Goal: Task Accomplishment & Management: Use online tool/utility

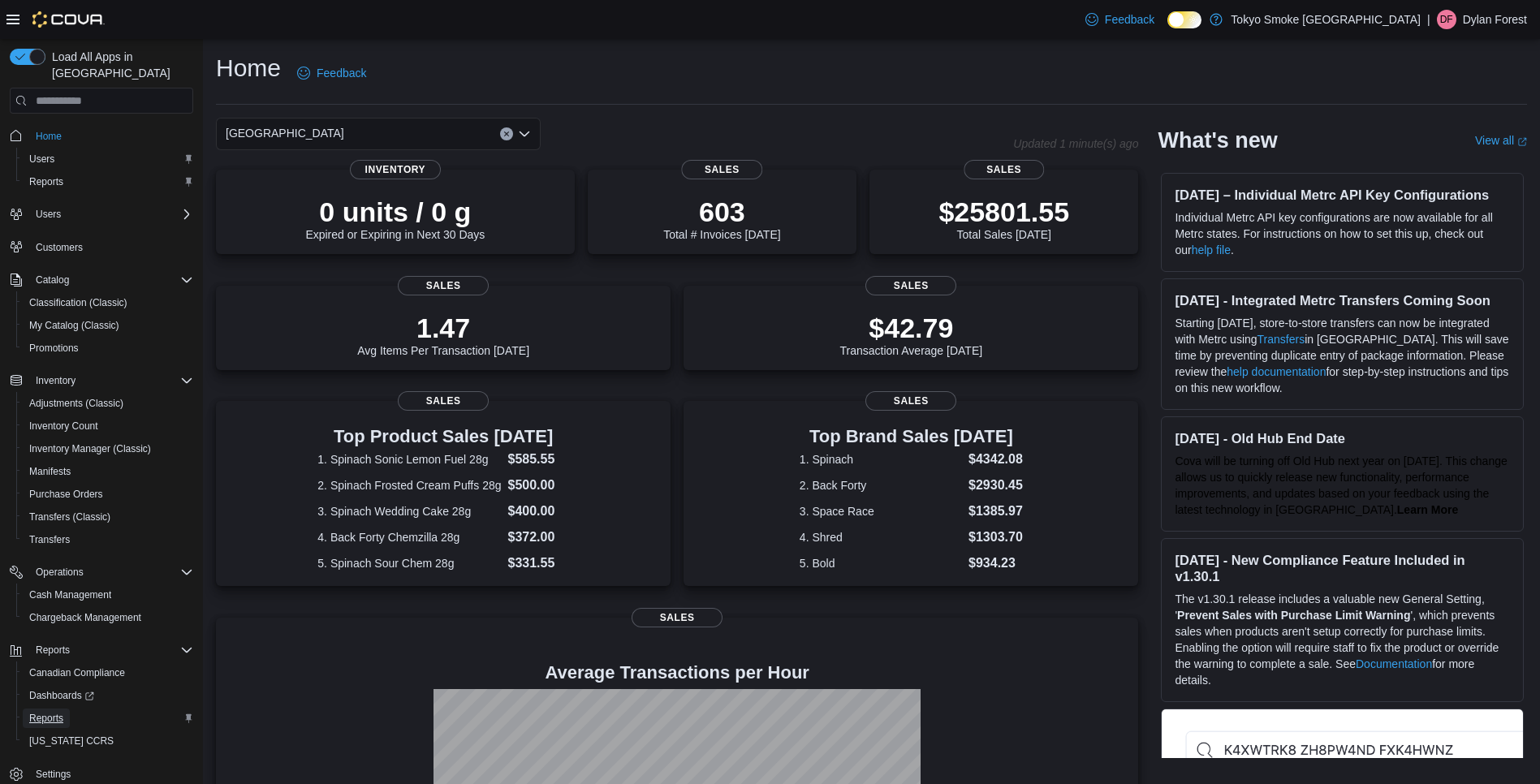
drag, startPoint x: 63, startPoint y: 703, endPoint x: 72, endPoint y: 690, distance: 15.8
click at [63, 709] on link "Reports" at bounding box center [46, 718] width 47 height 20
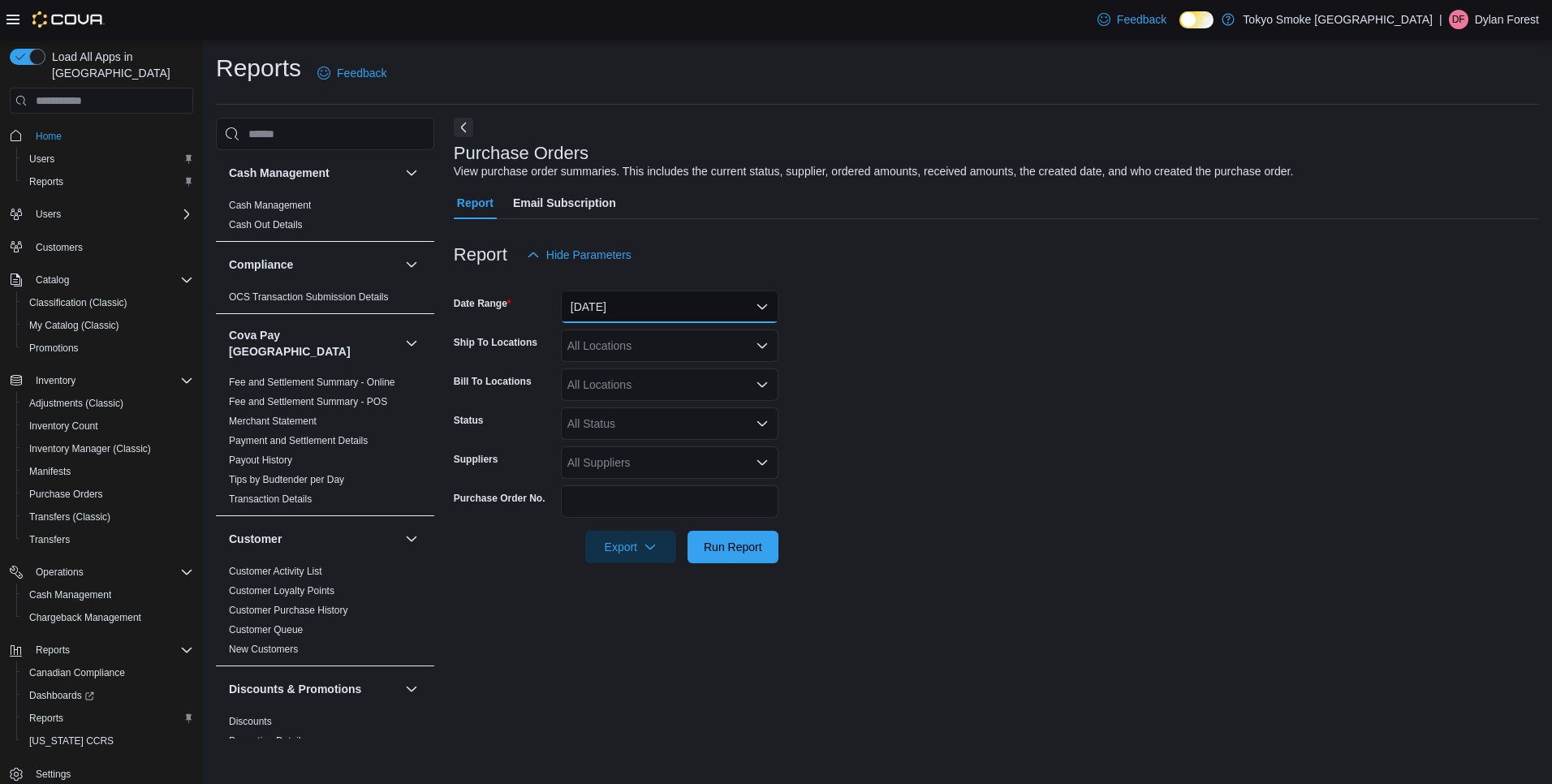
click at [634, 310] on button "[DATE]" at bounding box center [669, 307] width 217 height 33
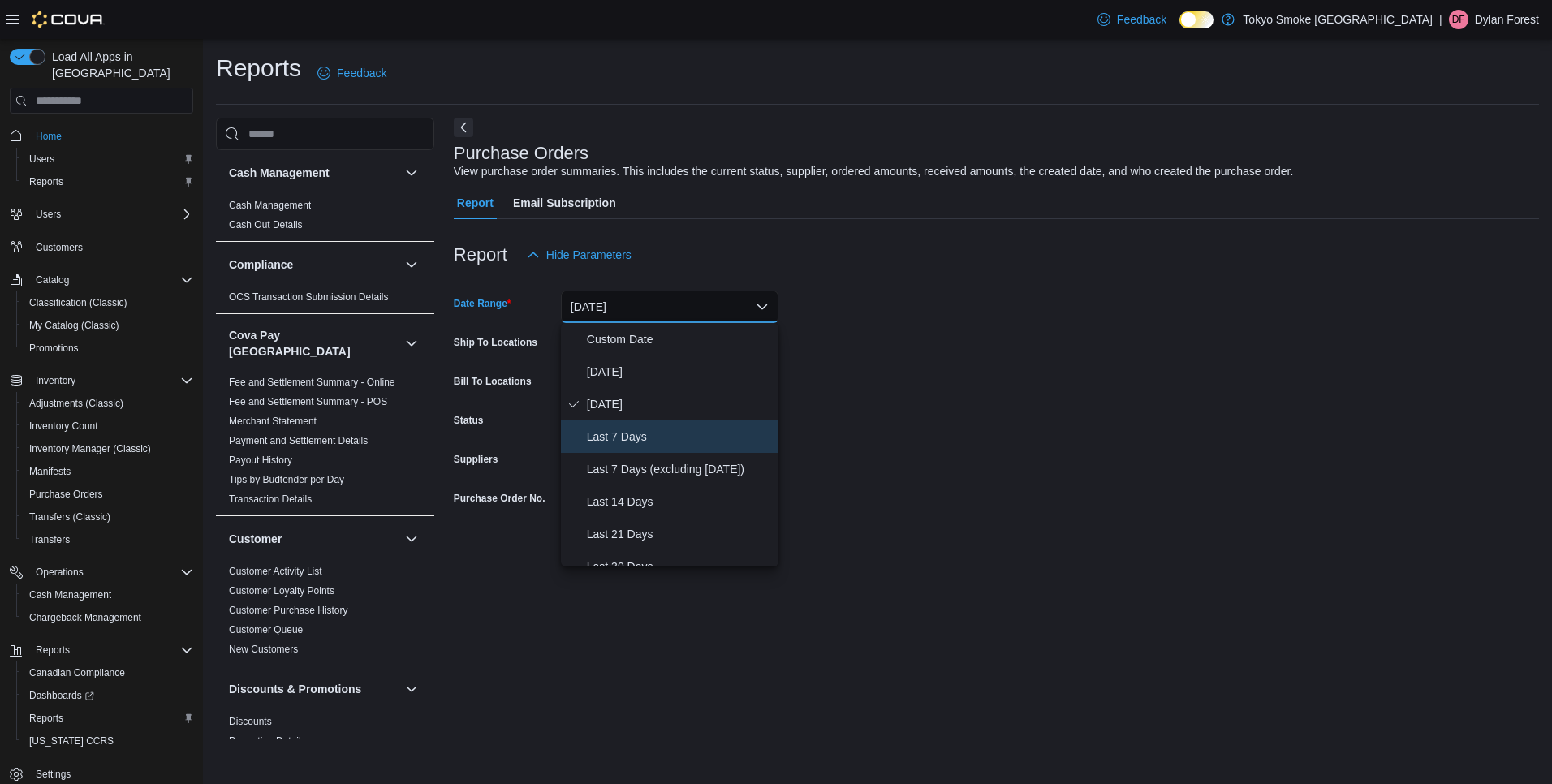
click at [634, 435] on span "Last 7 Days" at bounding box center [679, 436] width 185 height 20
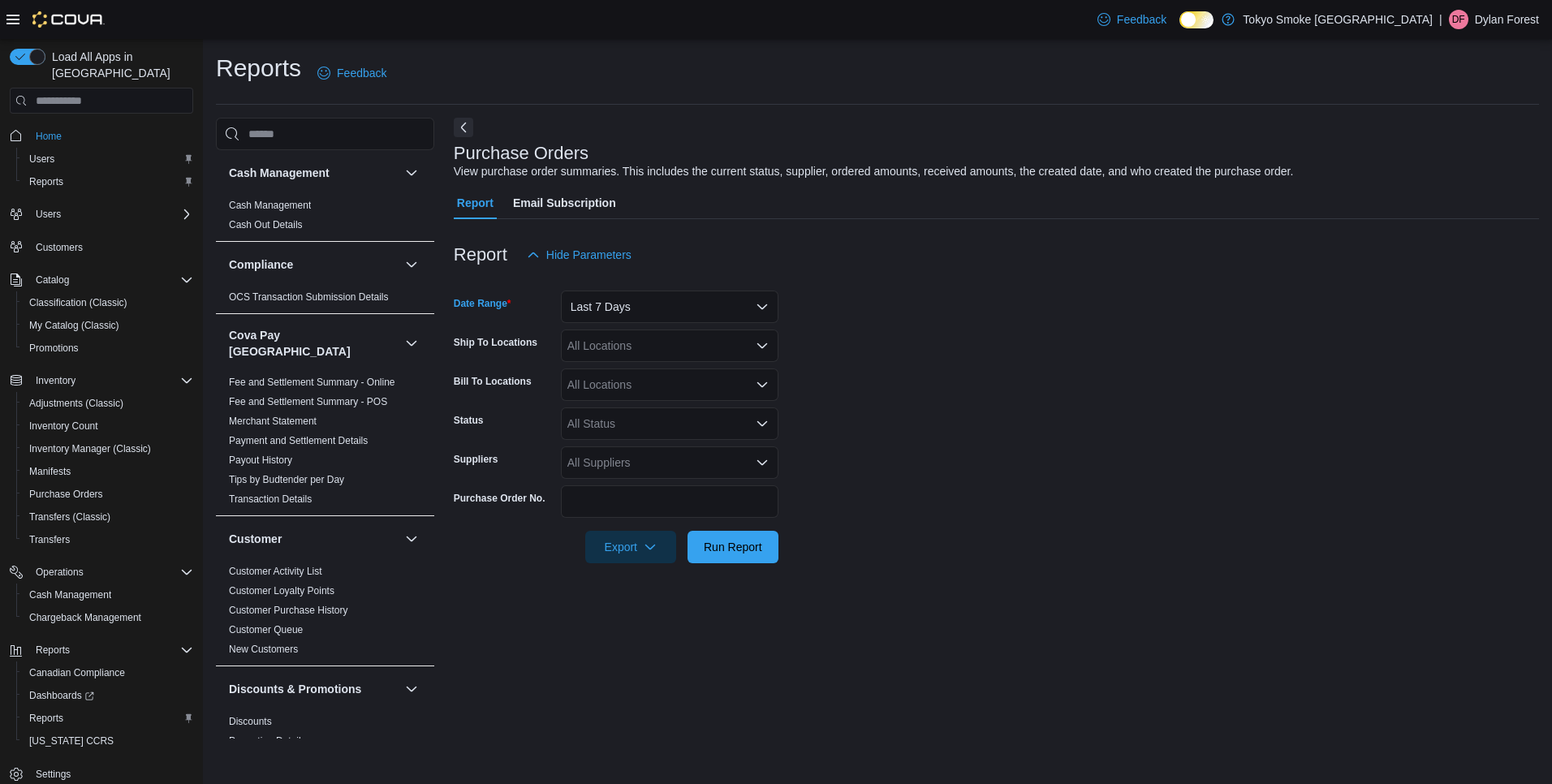
click at [629, 345] on div "All Locations" at bounding box center [669, 346] width 217 height 33
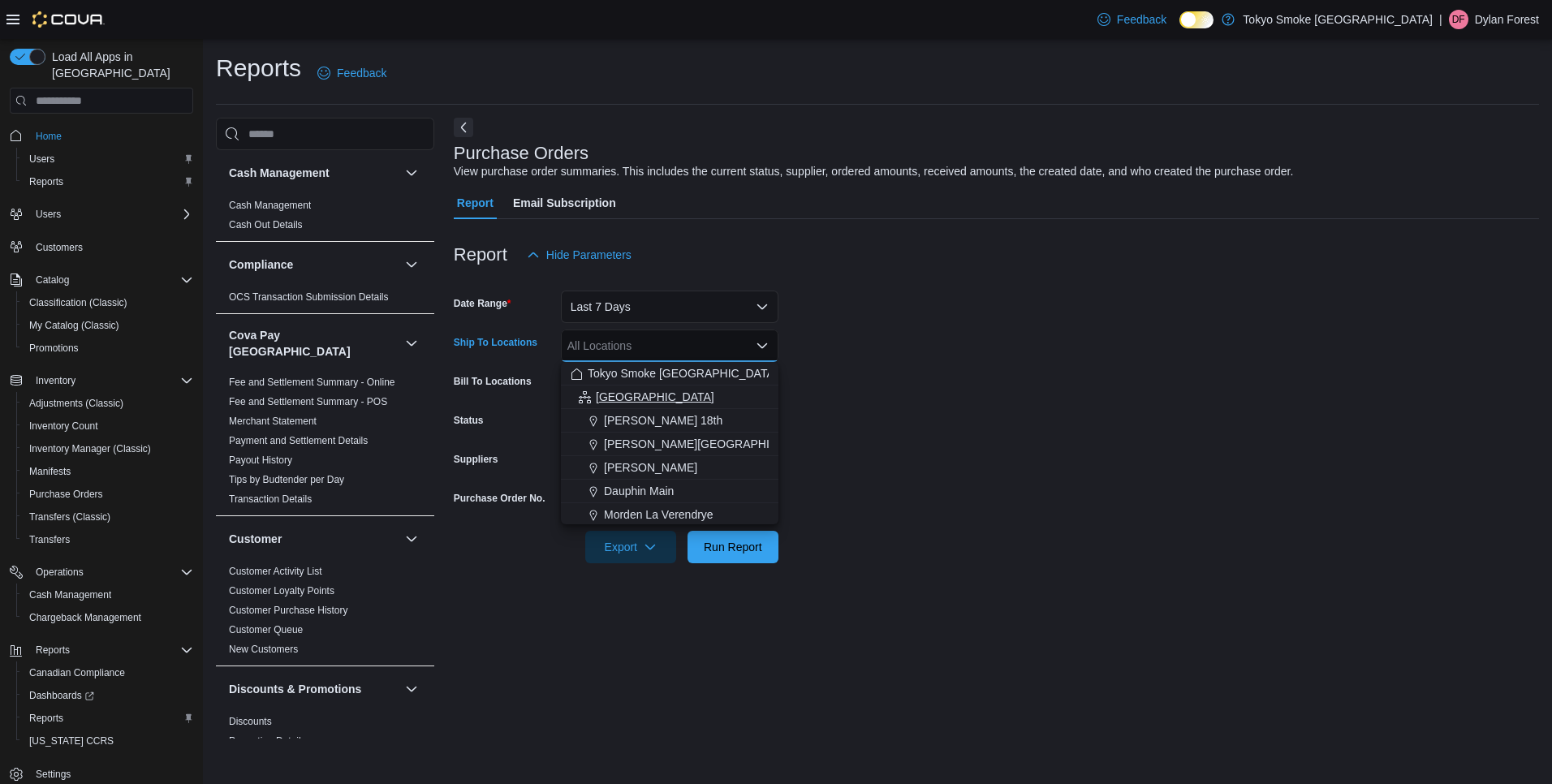
click at [630, 392] on span "[GEOGRAPHIC_DATA]" at bounding box center [654, 396] width 119 height 16
click at [954, 388] on form "Date Range Last 7 Days Ship To Locations [GEOGRAPHIC_DATA] Combo box. Selected.…" at bounding box center [996, 417] width 1085 height 292
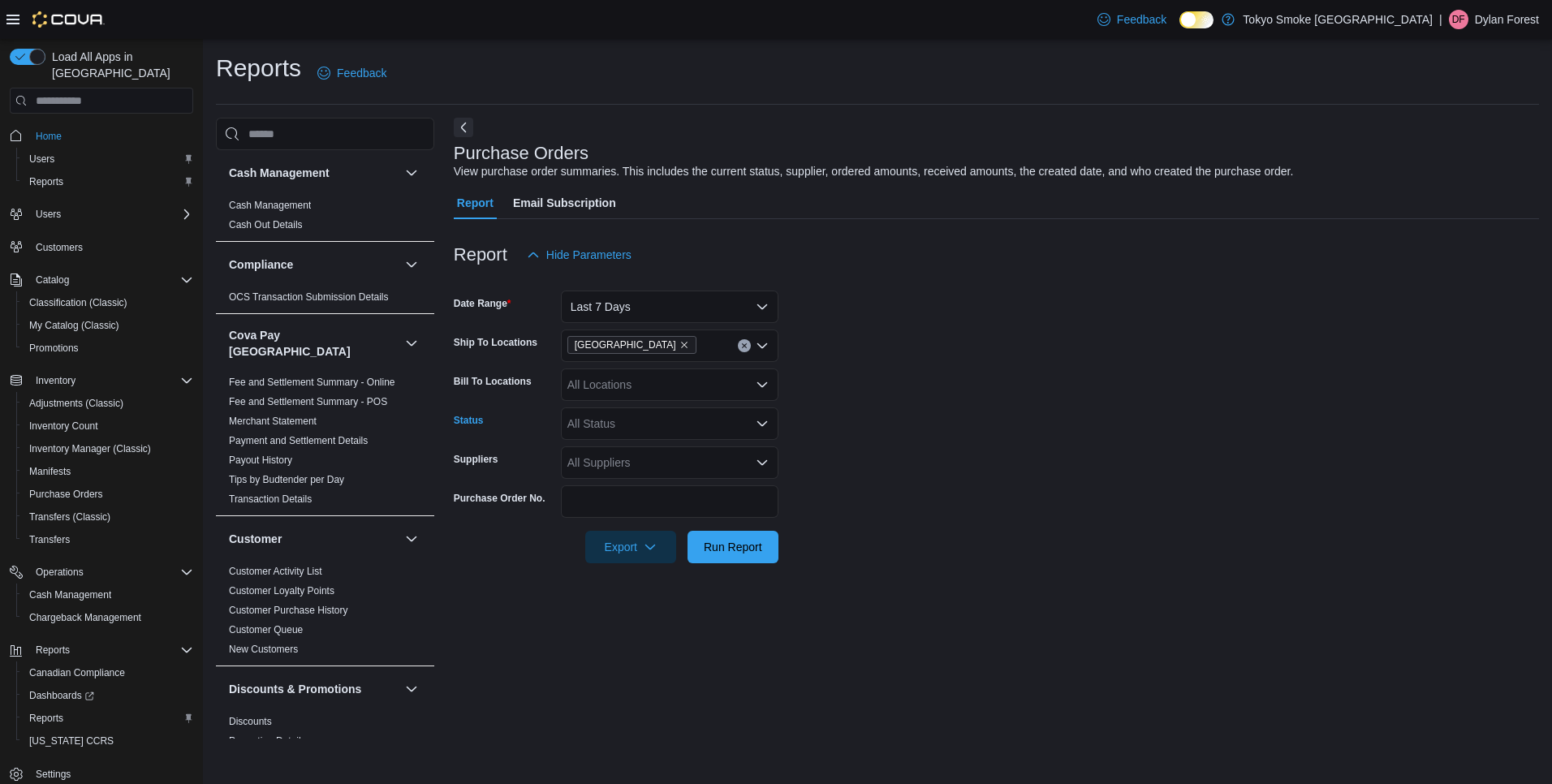
click at [596, 420] on div "All Status" at bounding box center [669, 424] width 217 height 33
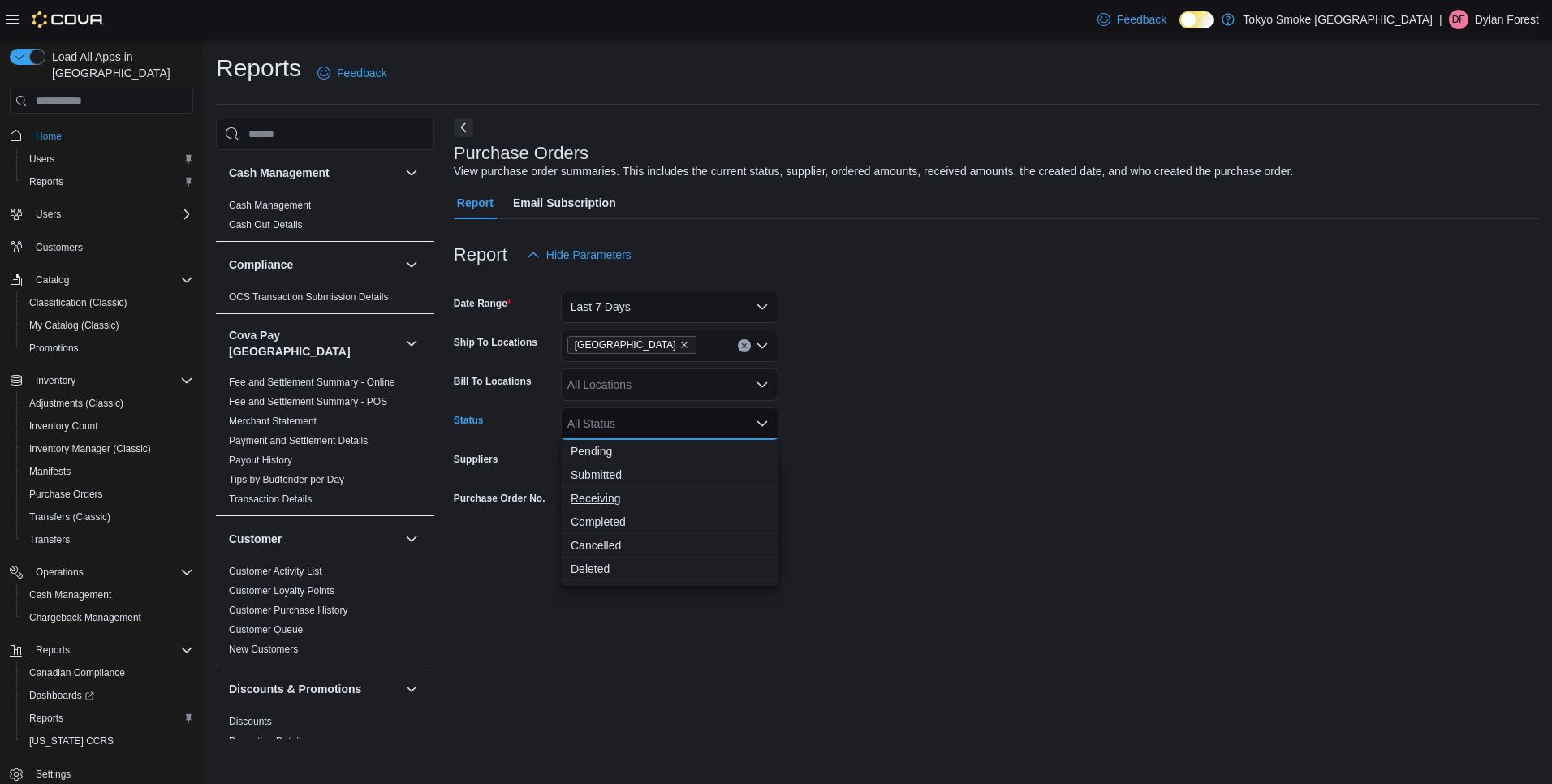
click at [609, 499] on span "Receiving" at bounding box center [669, 498] width 198 height 16
click at [609, 473] on span "Submitted" at bounding box center [669, 474] width 198 height 16
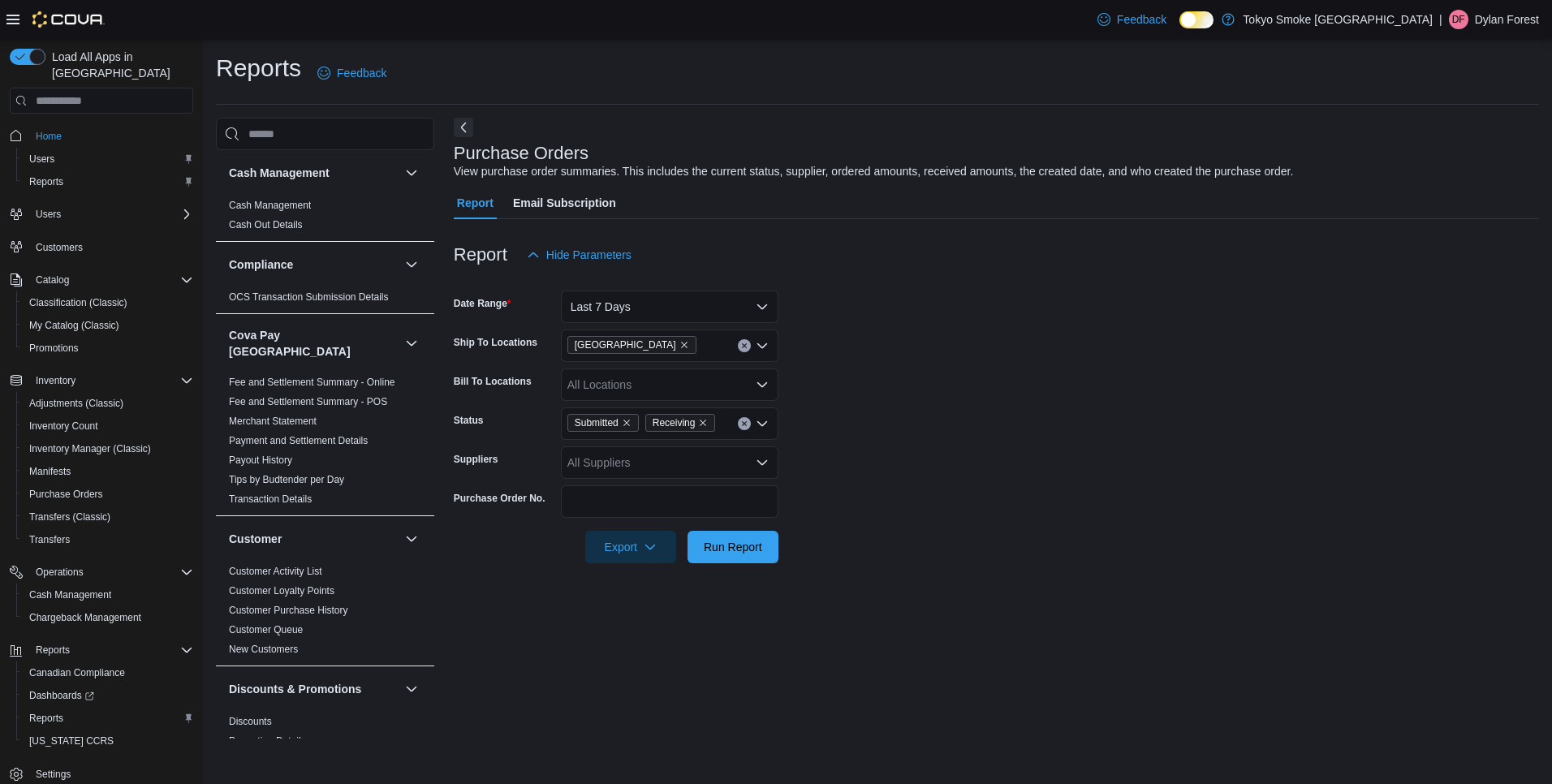
click at [988, 419] on form "Date Range Last 7 Days Ship To Locations [GEOGRAPHIC_DATA] Bill To Locations Al…" at bounding box center [996, 417] width 1085 height 292
click at [746, 544] on span "Run Report" at bounding box center [733, 546] width 59 height 16
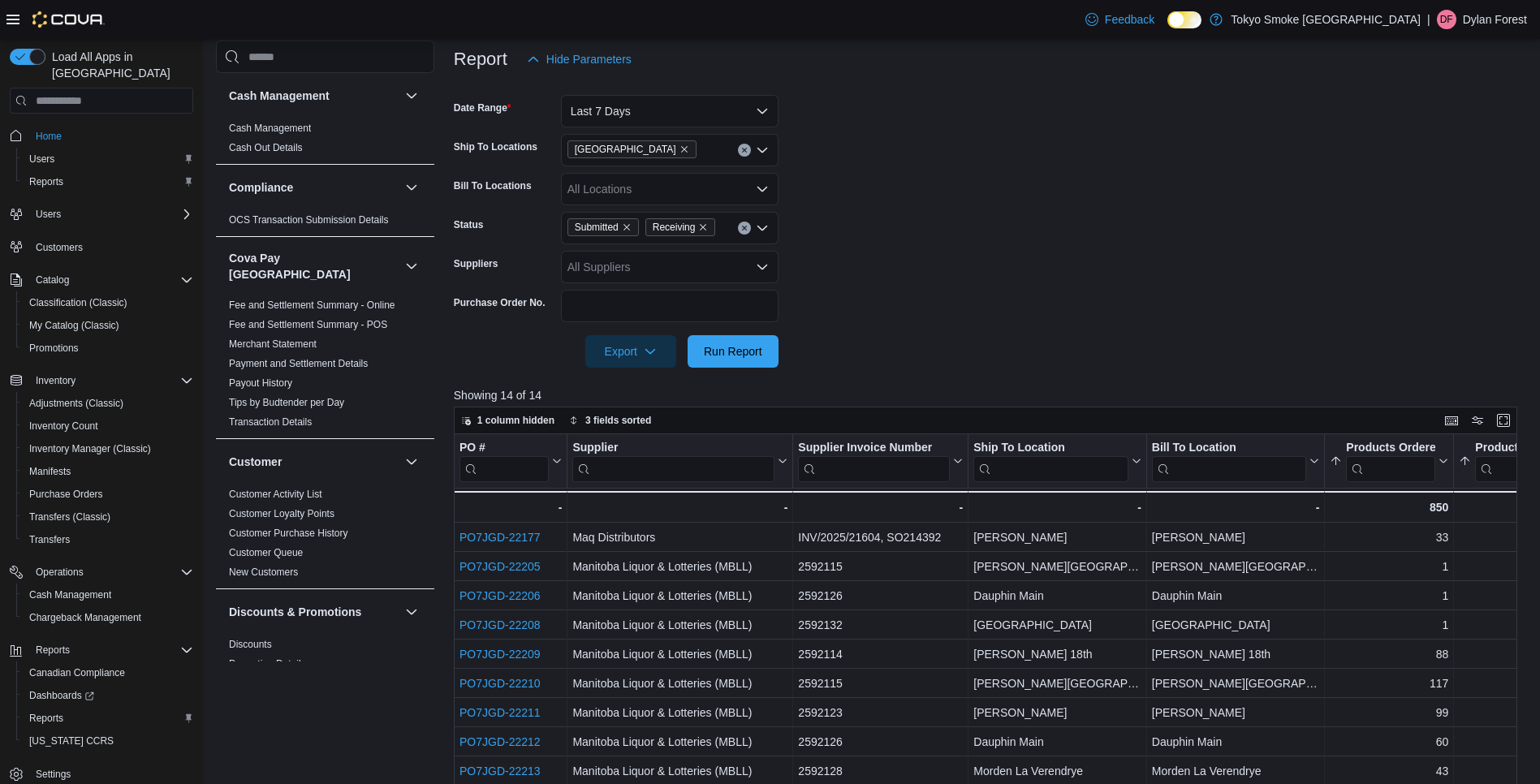
scroll to position [243, 0]
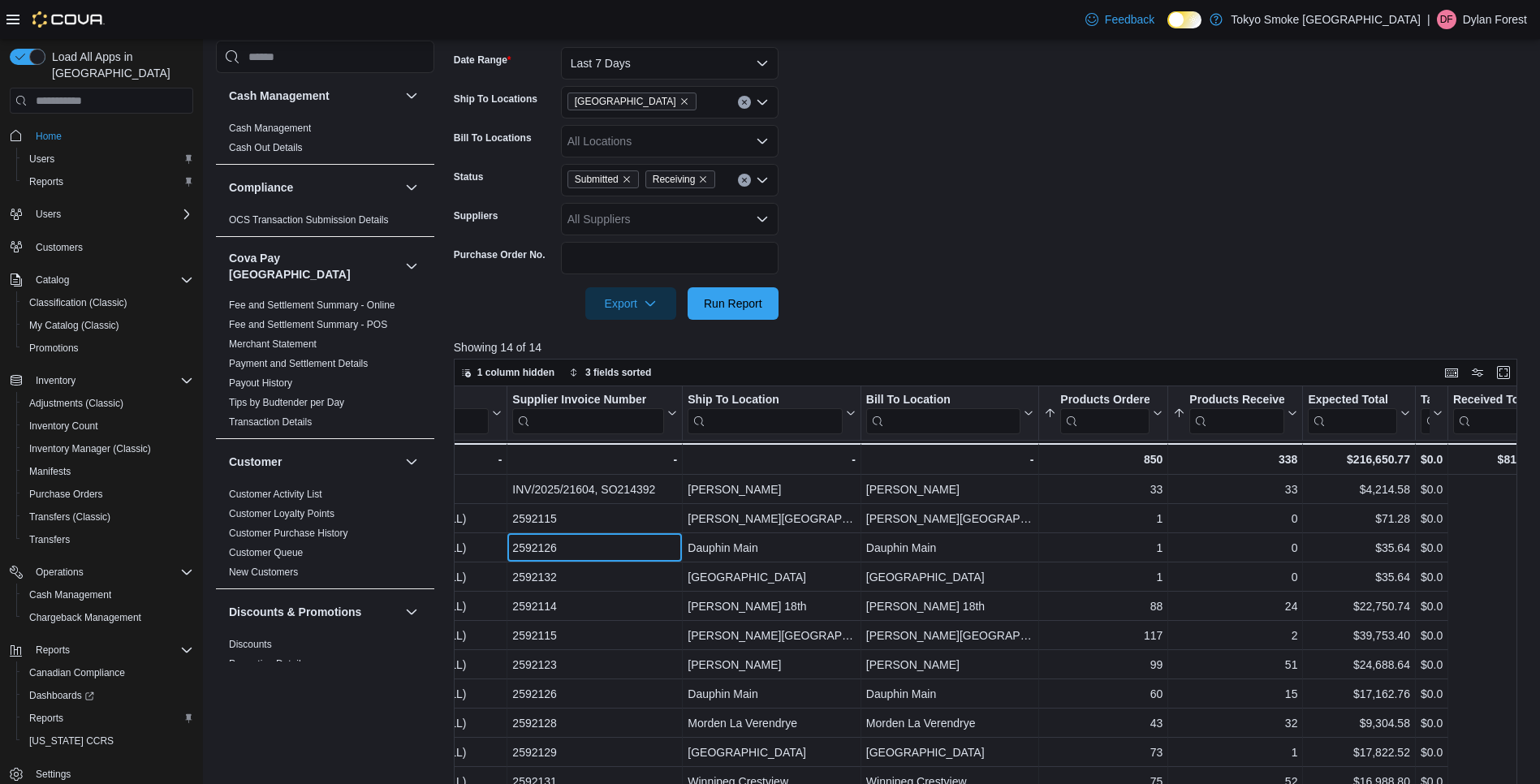
drag, startPoint x: 901, startPoint y: 550, endPoint x: 1002, endPoint y: 549, distance: 101.0
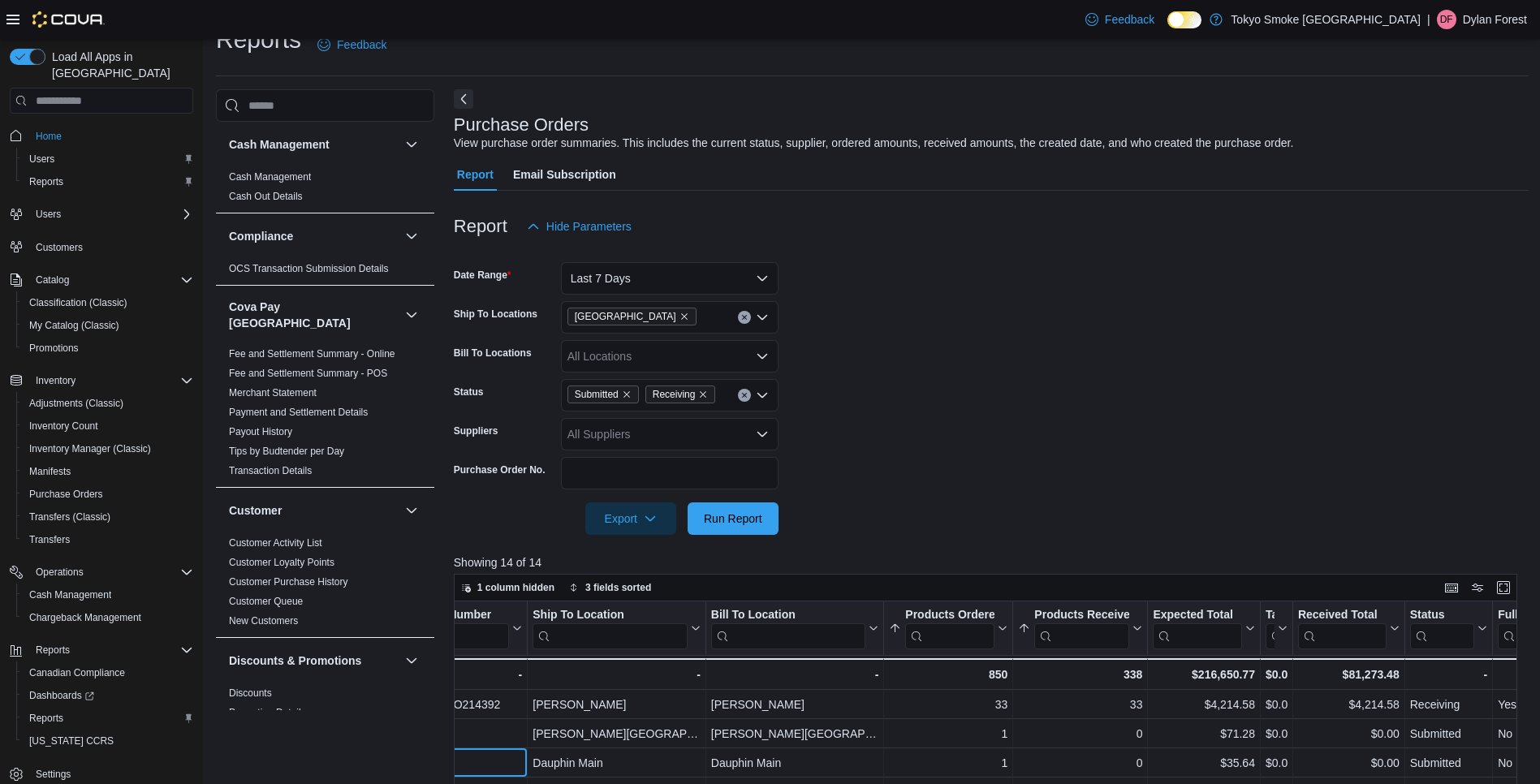
scroll to position [0, 0]
